Goal: Obtain resource: Obtain resource

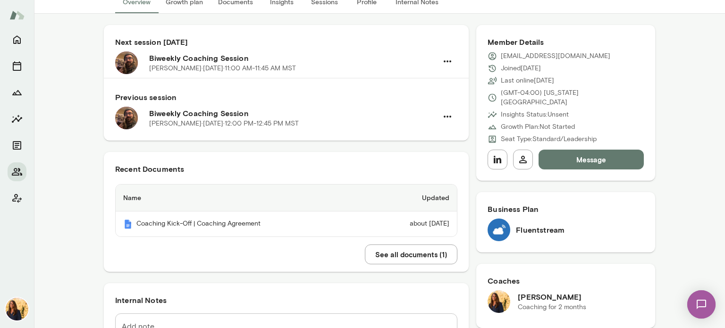
scroll to position [119, 0]
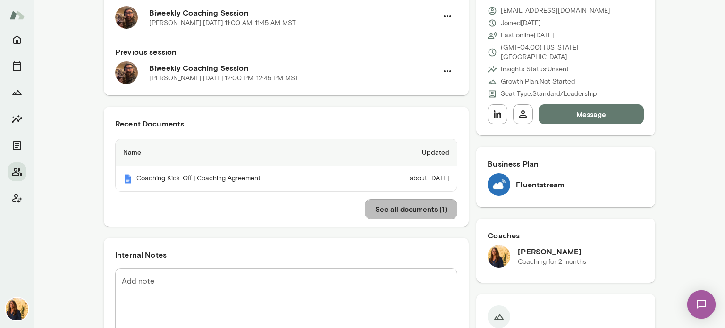
click at [388, 211] on button "See all documents ( 1 )" at bounding box center [411, 209] width 92 height 20
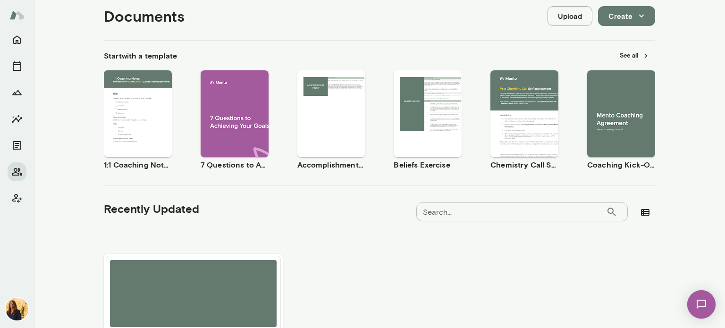
scroll to position [110, 0]
click at [469, 210] on input "Search..." at bounding box center [511, 211] width 190 height 19
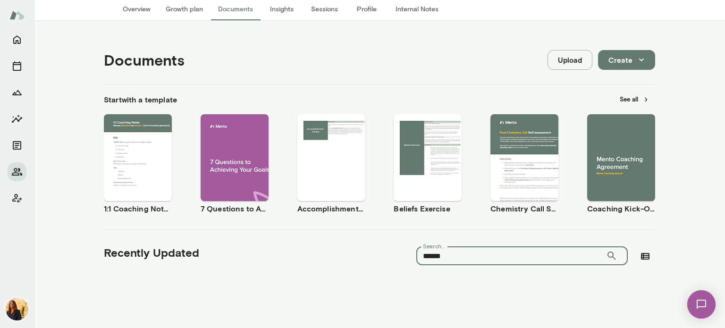
scroll to position [66, 0]
type input "******"
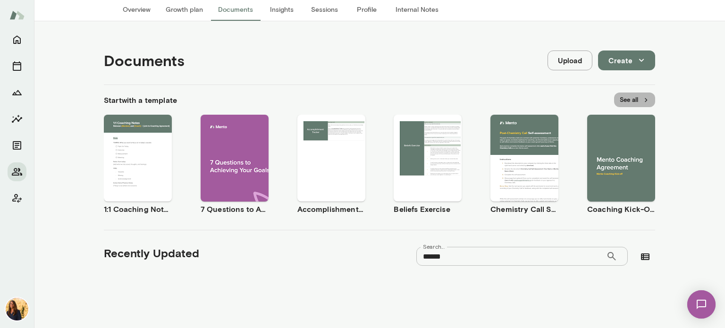
click at [628, 99] on button "See all" at bounding box center [634, 99] width 41 height 15
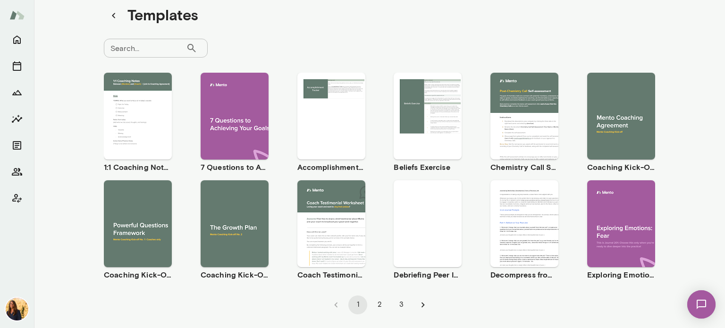
scroll to position [32, 0]
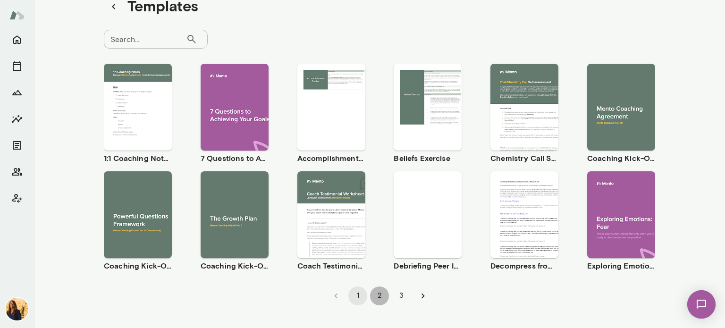
click at [374, 296] on button "2" at bounding box center [379, 295] width 19 height 19
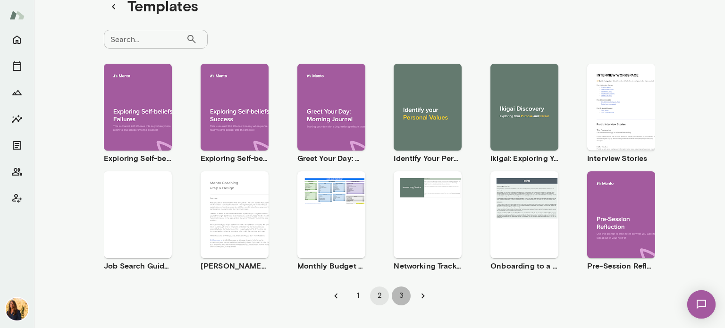
click at [396, 297] on button "3" at bounding box center [401, 295] width 19 height 19
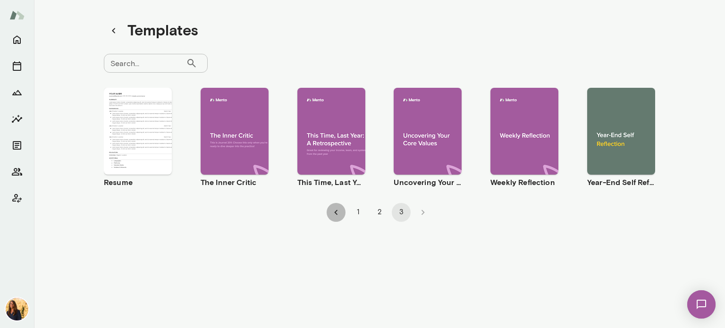
click at [332, 209] on icon "Go to previous page" at bounding box center [336, 212] width 10 height 10
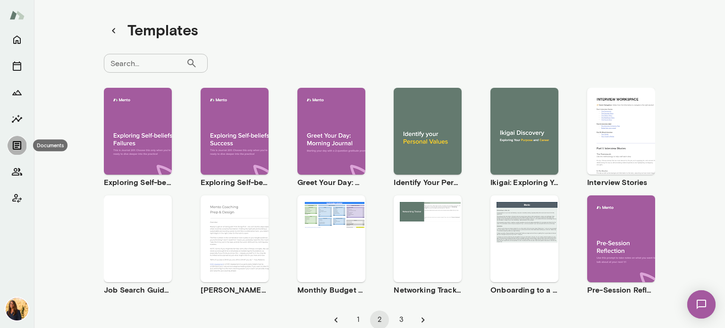
click at [12, 143] on icon "Documents" at bounding box center [16, 145] width 11 height 11
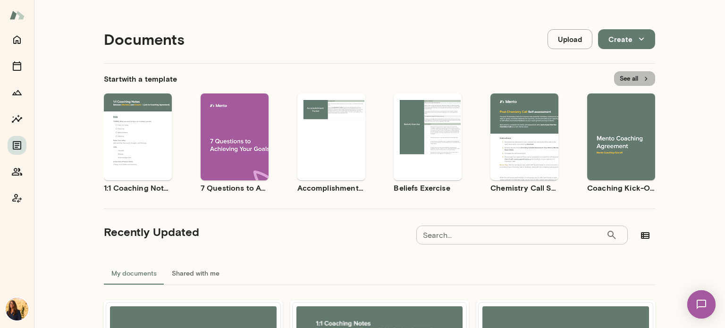
click at [630, 80] on button "See all" at bounding box center [634, 78] width 41 height 15
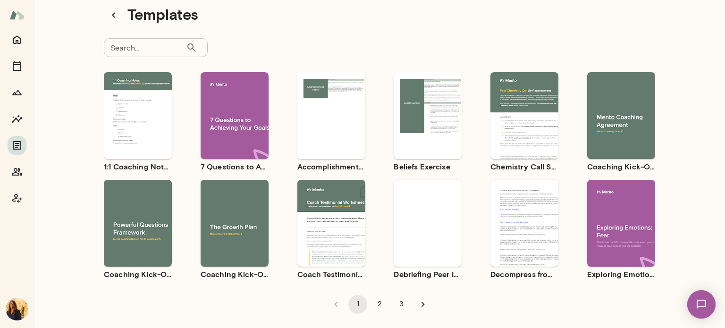
scroll to position [32, 0]
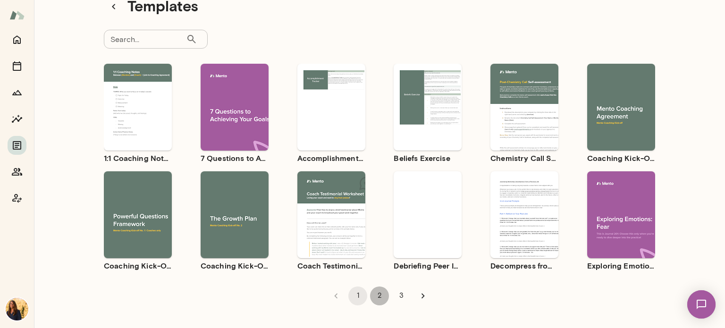
click at [376, 295] on button "2" at bounding box center [379, 295] width 19 height 19
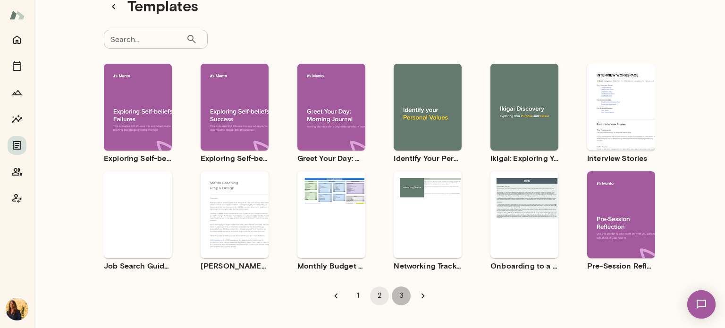
click at [402, 297] on button "3" at bounding box center [401, 295] width 19 height 19
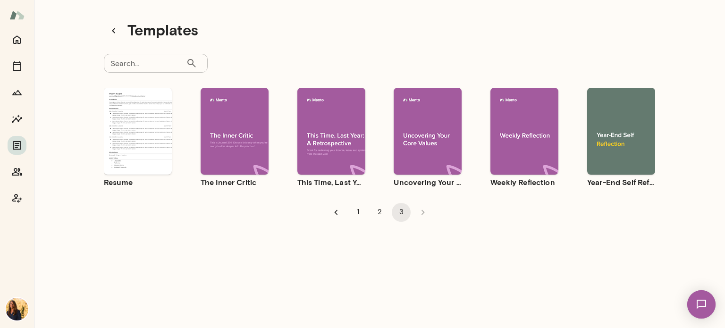
click at [334, 213] on icon "Go to previous page" at bounding box center [336, 212] width 10 height 10
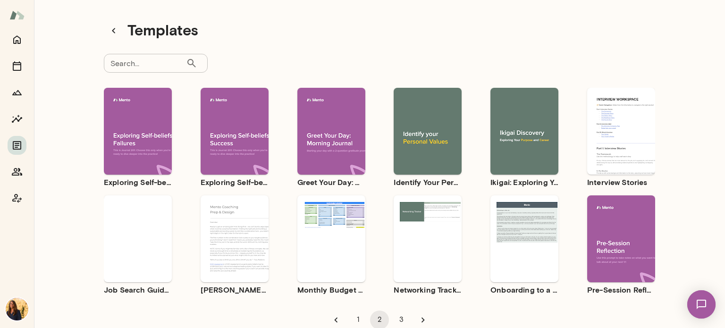
click at [113, 67] on input "Search..." at bounding box center [145, 63] width 82 height 19
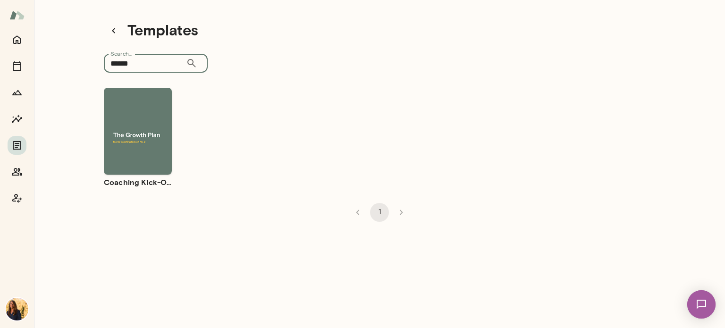
type input "******"
click at [133, 139] on span "Preview" at bounding box center [143, 139] width 21 height 8
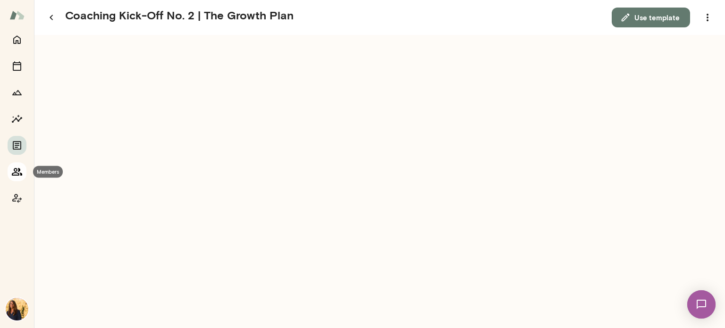
click at [17, 171] on icon "Members" at bounding box center [16, 171] width 11 height 11
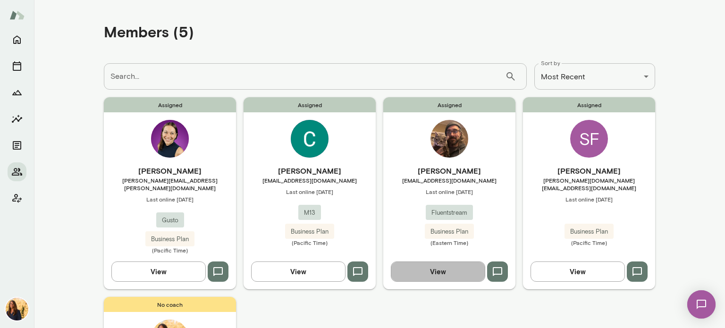
click at [426, 265] on button "View" at bounding box center [438, 271] width 94 height 20
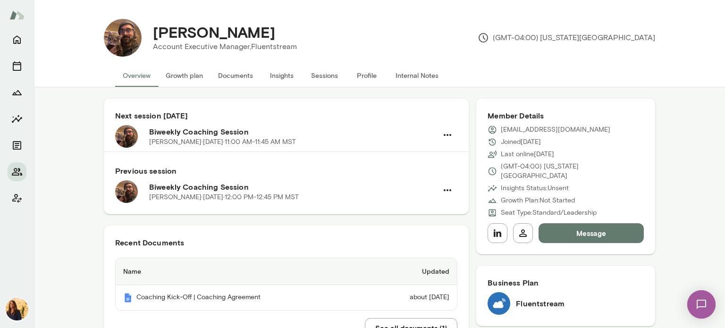
click at [228, 74] on button "Documents" at bounding box center [235, 75] width 50 height 23
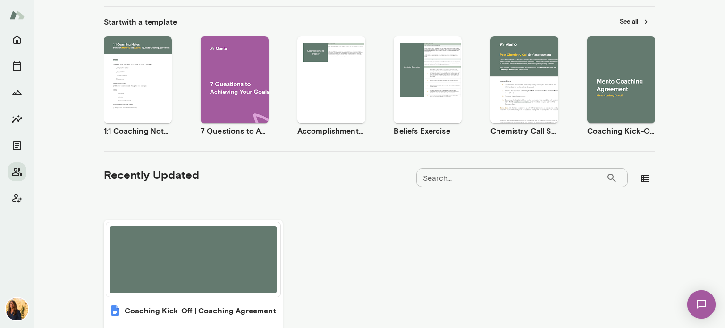
scroll to position [122, 0]
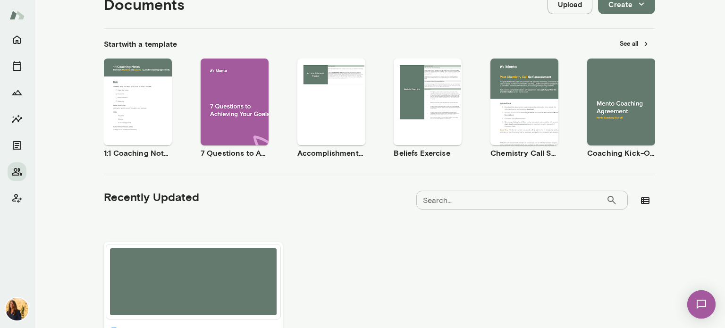
click at [430, 200] on input "Search..." at bounding box center [511, 200] width 190 height 19
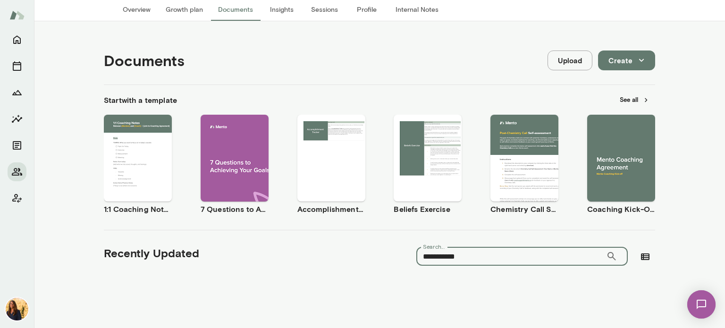
type input "**********"
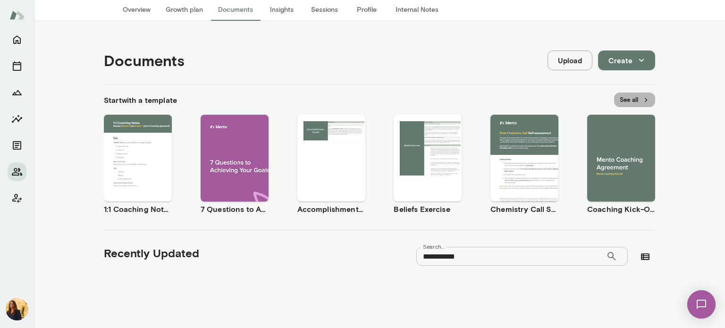
click at [642, 100] on icon "button" at bounding box center [646, 100] width 8 height 8
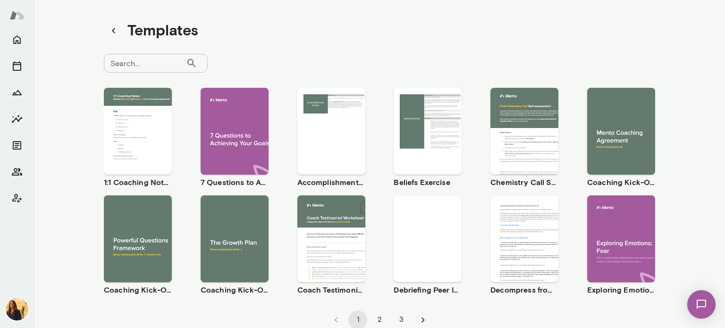
click at [242, 257] on div "Use template Preview" at bounding box center [234, 238] width 68 height 87
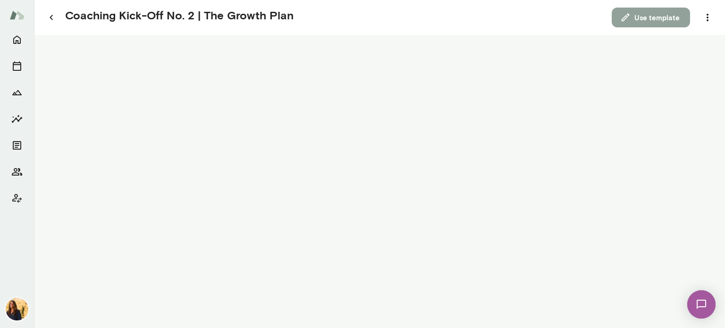
click at [657, 21] on button "Use template" at bounding box center [650, 18] width 78 height 20
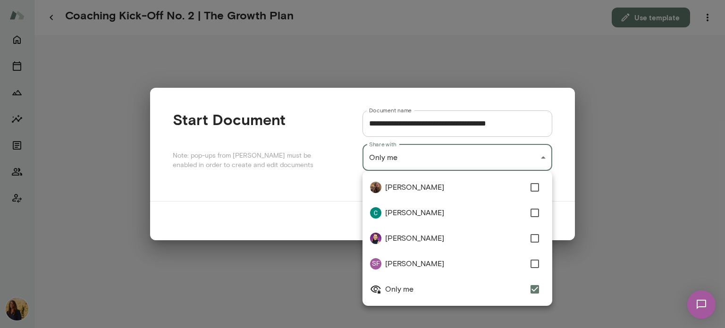
click at [542, 0] on div "**********" at bounding box center [362, 0] width 725 height 0
type input "**********"
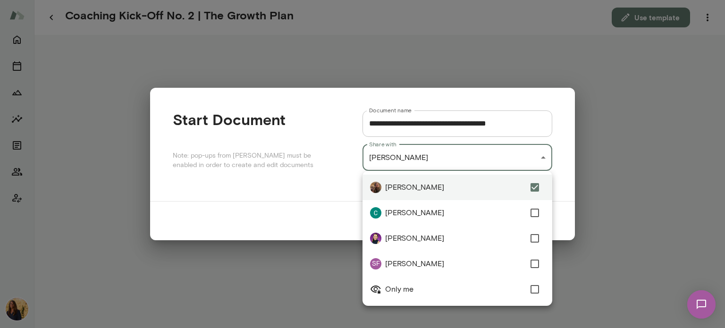
click at [599, 235] on div at bounding box center [362, 164] width 725 height 328
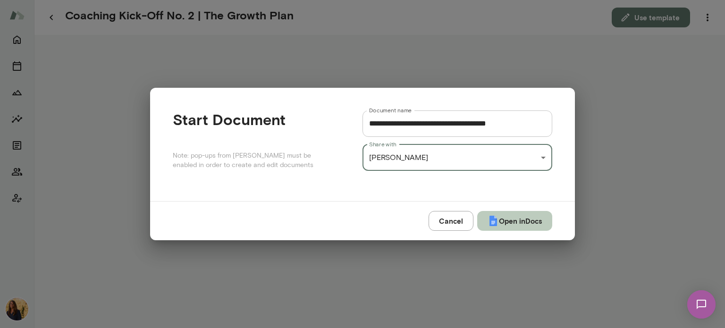
click at [513, 220] on button "Open in Docs" at bounding box center [514, 221] width 75 height 20
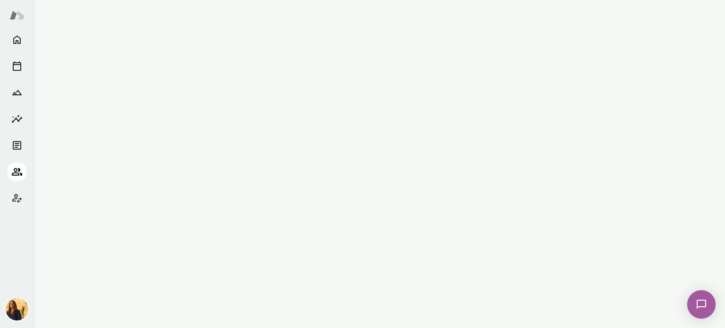
click at [14, 171] on icon "Members" at bounding box center [16, 171] width 11 height 11
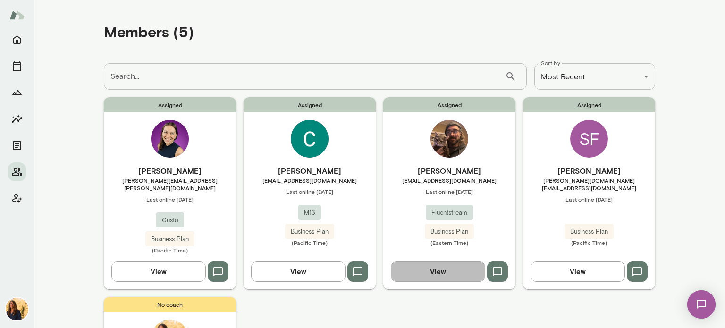
click at [432, 264] on button "View" at bounding box center [438, 271] width 94 height 20
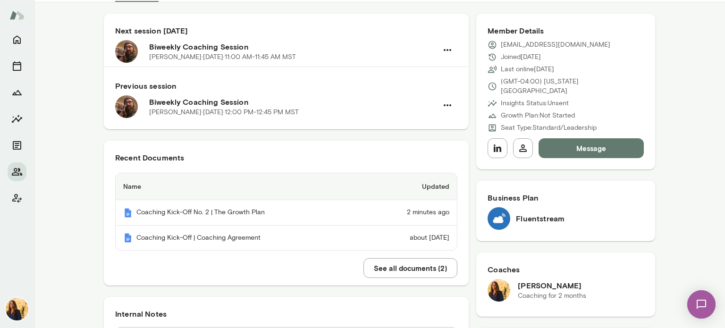
scroll to position [86, 0]
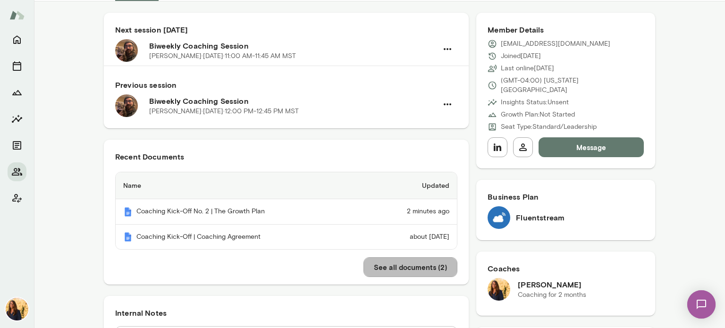
click at [394, 269] on button "See all documents ( 2 )" at bounding box center [410, 267] width 94 height 20
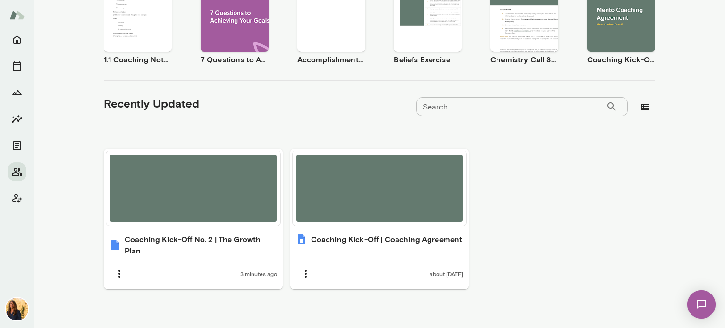
scroll to position [222, 0]
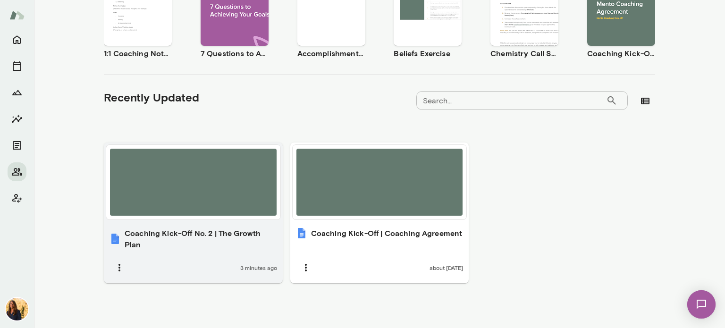
click at [193, 247] on h6 "Coaching Kick-Off No. 2 | The Growth Plan" at bounding box center [201, 238] width 152 height 23
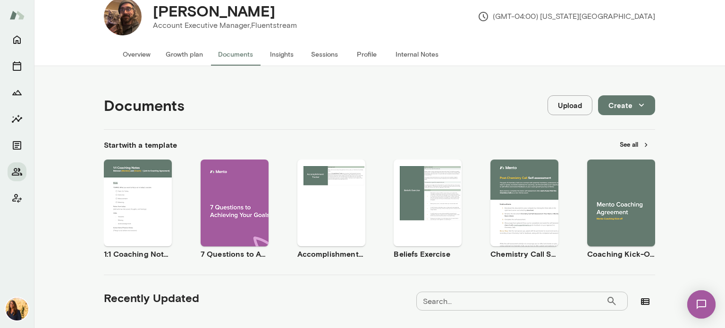
scroll to position [0, 0]
